Goal: Information Seeking & Learning: Learn about a topic

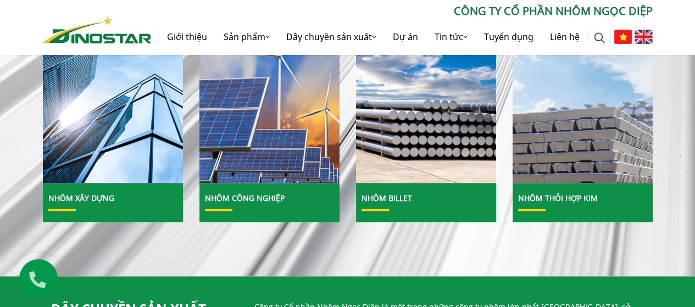
scroll to position [165, 0]
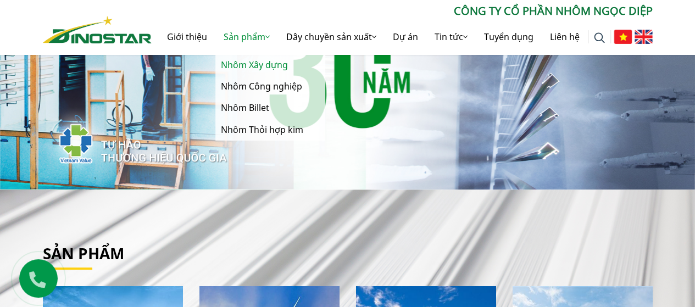
click at [237, 65] on link "Nhôm Xây dựng" at bounding box center [270, 64] width 110 height 21
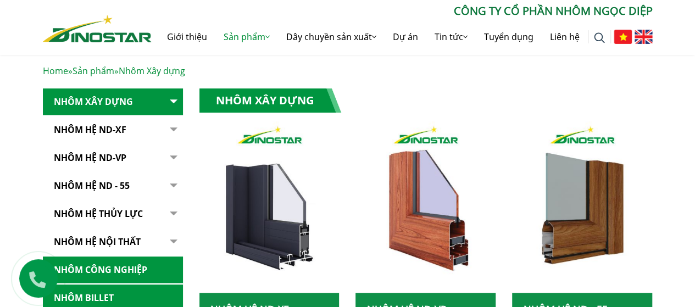
scroll to position [220, 0]
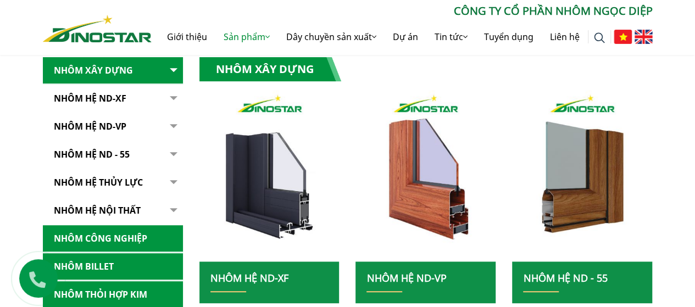
click at [80, 102] on link "Nhôm Hệ ND-XF" at bounding box center [113, 98] width 140 height 27
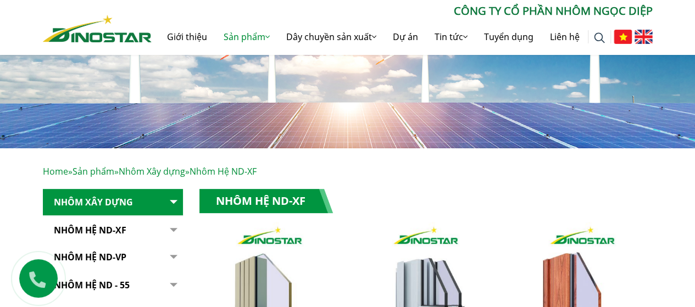
scroll to position [220, 0]
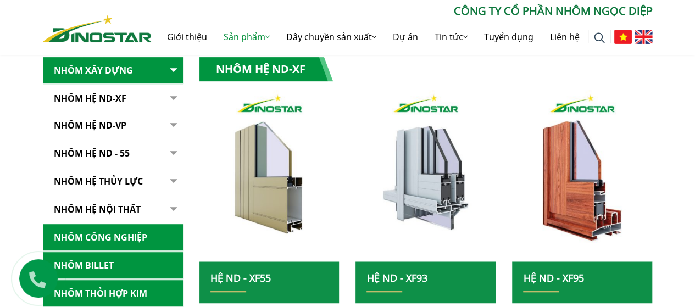
click at [174, 98] on button "button" at bounding box center [172, 98] width 22 height 27
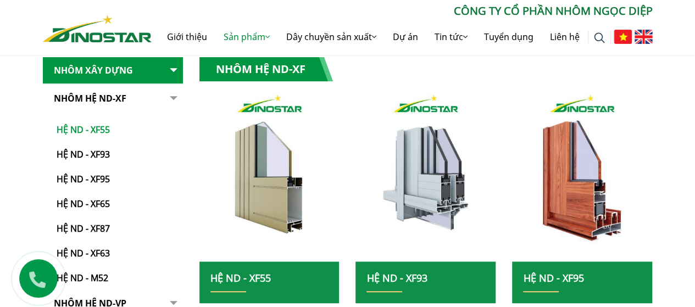
click at [92, 127] on link "Hệ ND - XF55" at bounding box center [115, 124] width 135 height 25
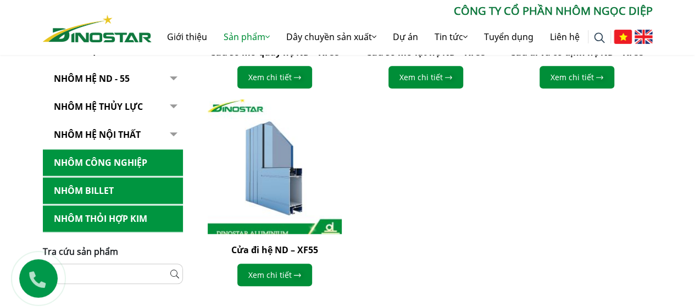
scroll to position [495, 0]
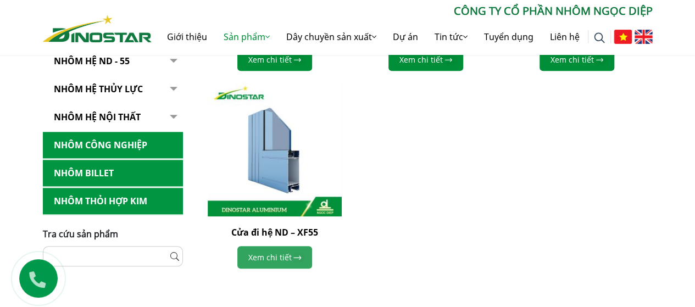
click at [275, 262] on link "Xem chi tiết" at bounding box center [274, 257] width 75 height 23
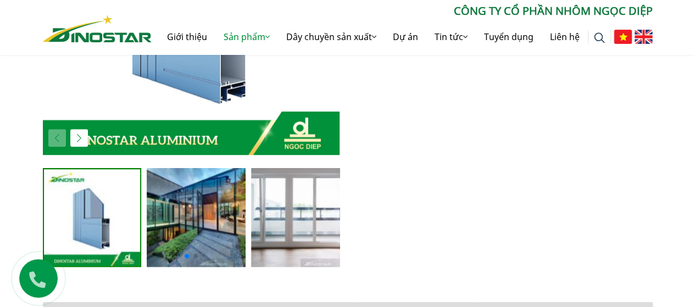
scroll to position [495, 0]
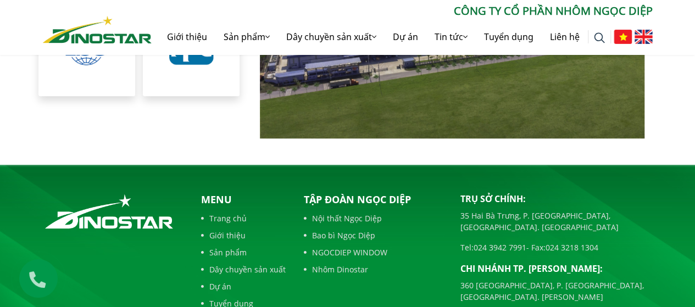
scroll to position [2565, 0]
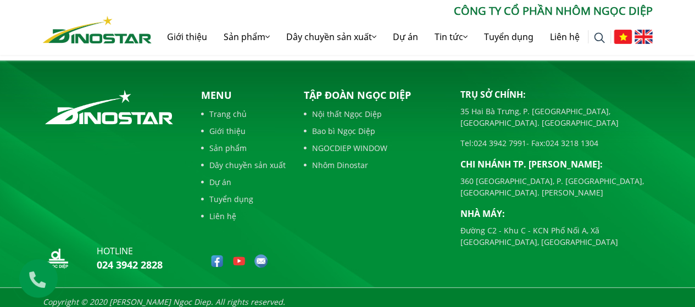
click at [223, 211] on link "Liên hệ" at bounding box center [243, 217] width 85 height 12
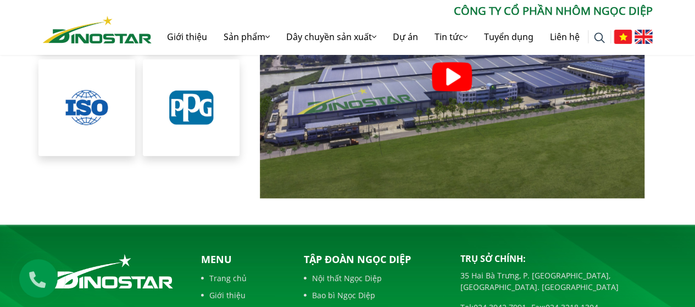
scroll to position [2290, 0]
